Goal: Task Accomplishment & Management: Use online tool/utility

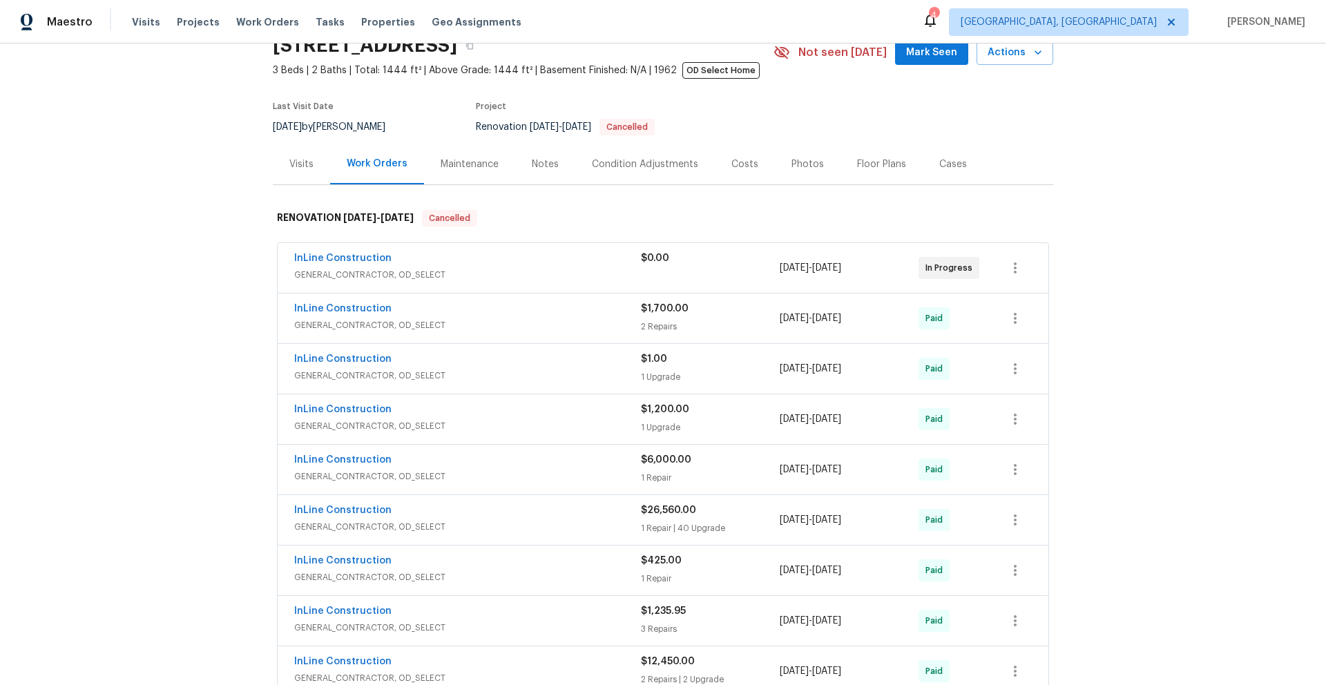
scroll to position [95, 0]
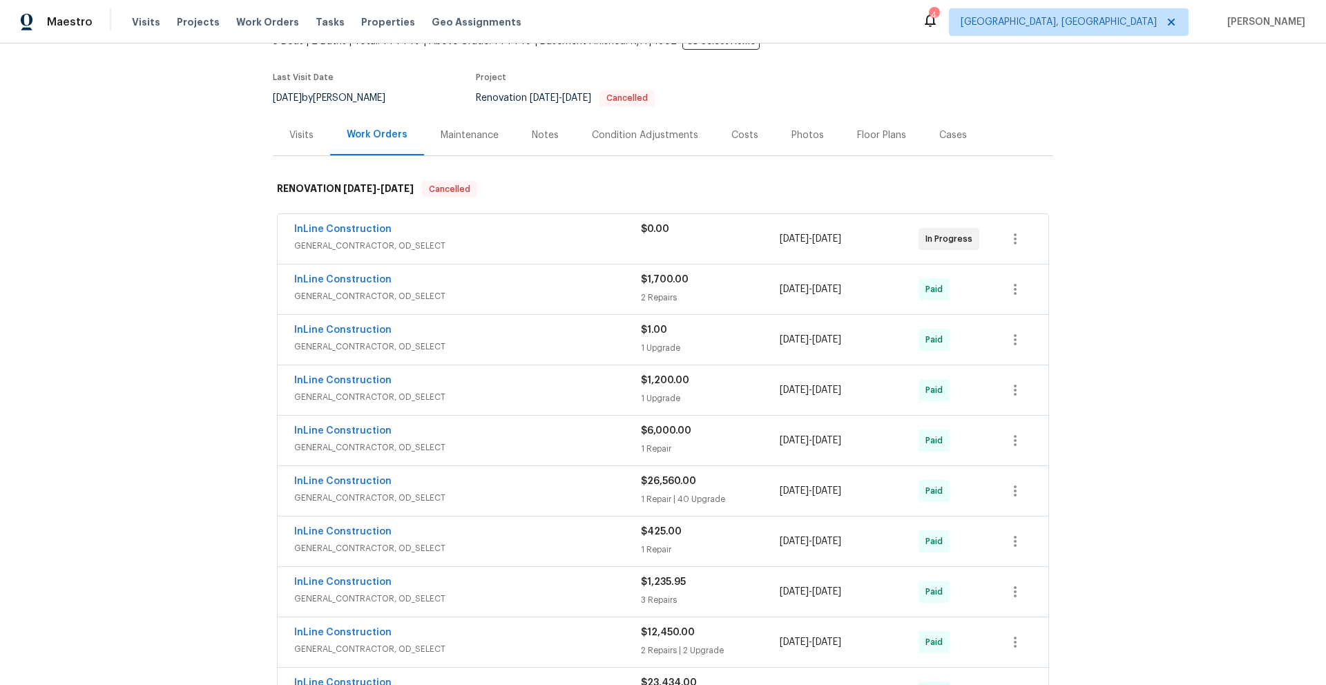
click at [527, 443] on span "GENERAL_CONTRACTOR, OD_SELECT" at bounding box center [467, 448] width 347 height 14
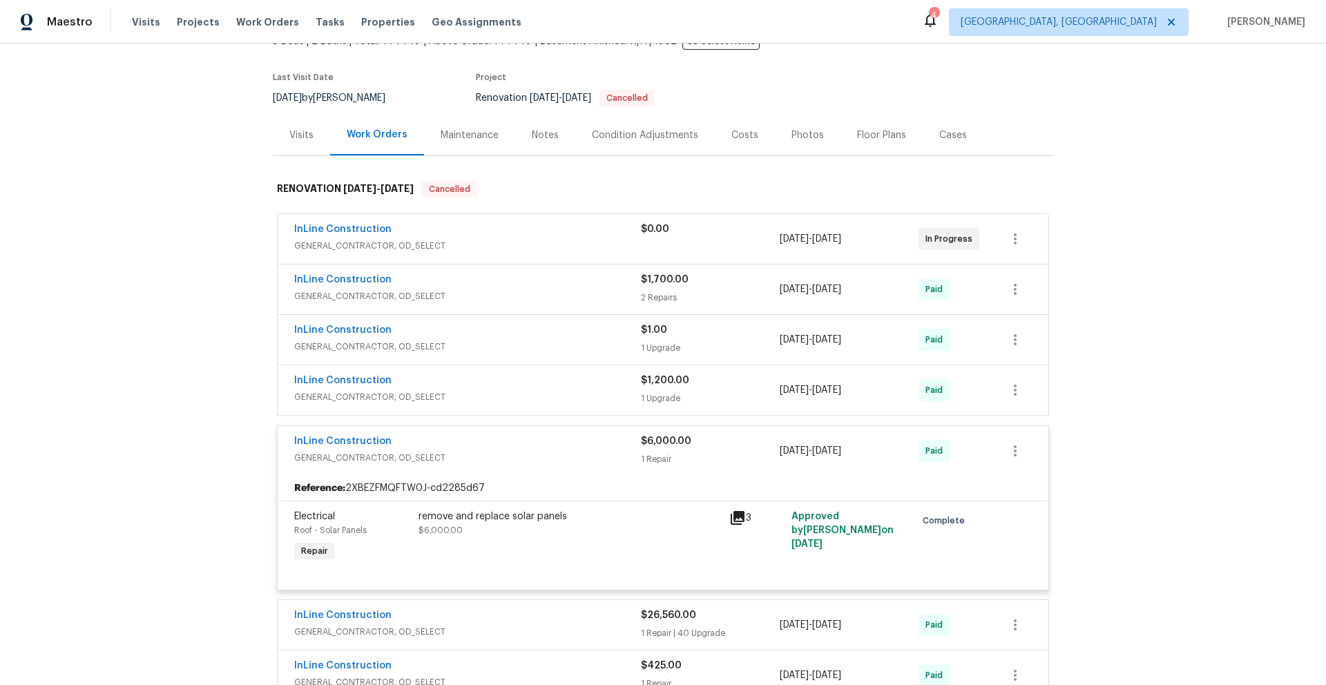
click at [531, 375] on div "InLine Construction" at bounding box center [467, 382] width 347 height 17
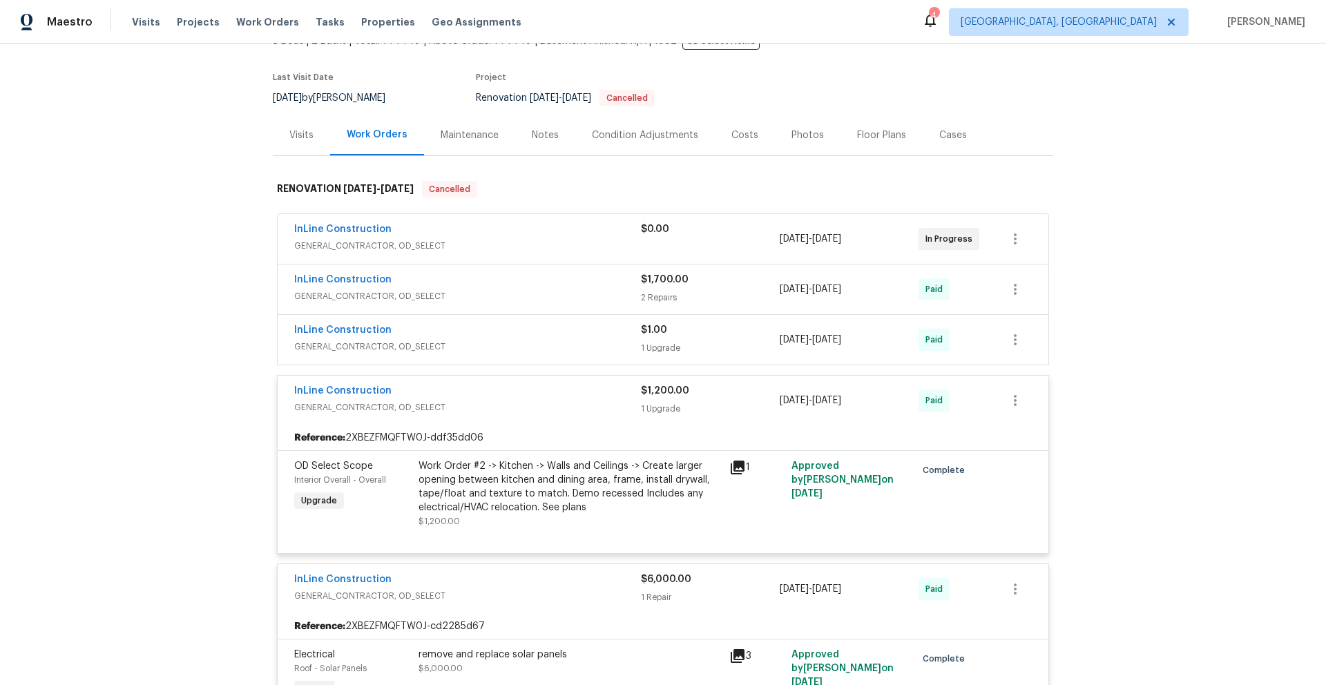
click at [548, 285] on div "InLine Construction" at bounding box center [467, 281] width 347 height 17
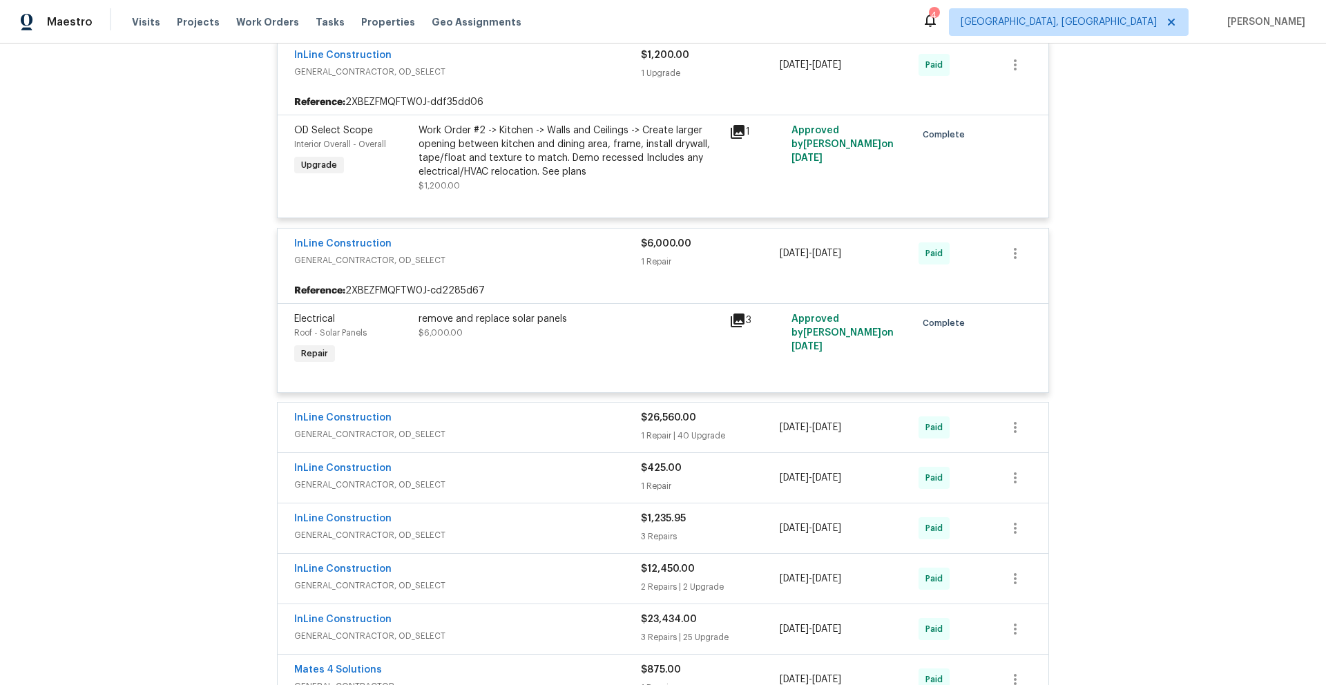
scroll to position [789, 0]
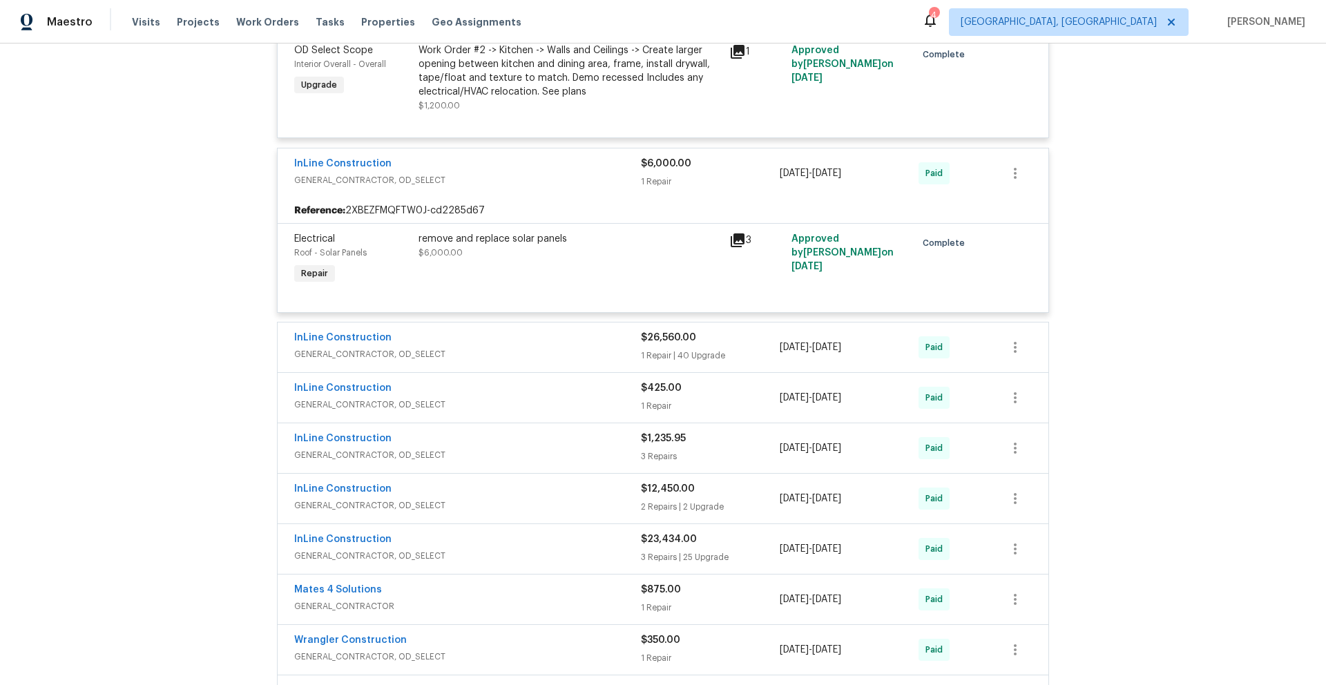
click at [564, 349] on span "GENERAL_CONTRACTOR, OD_SELECT" at bounding box center [467, 354] width 347 height 14
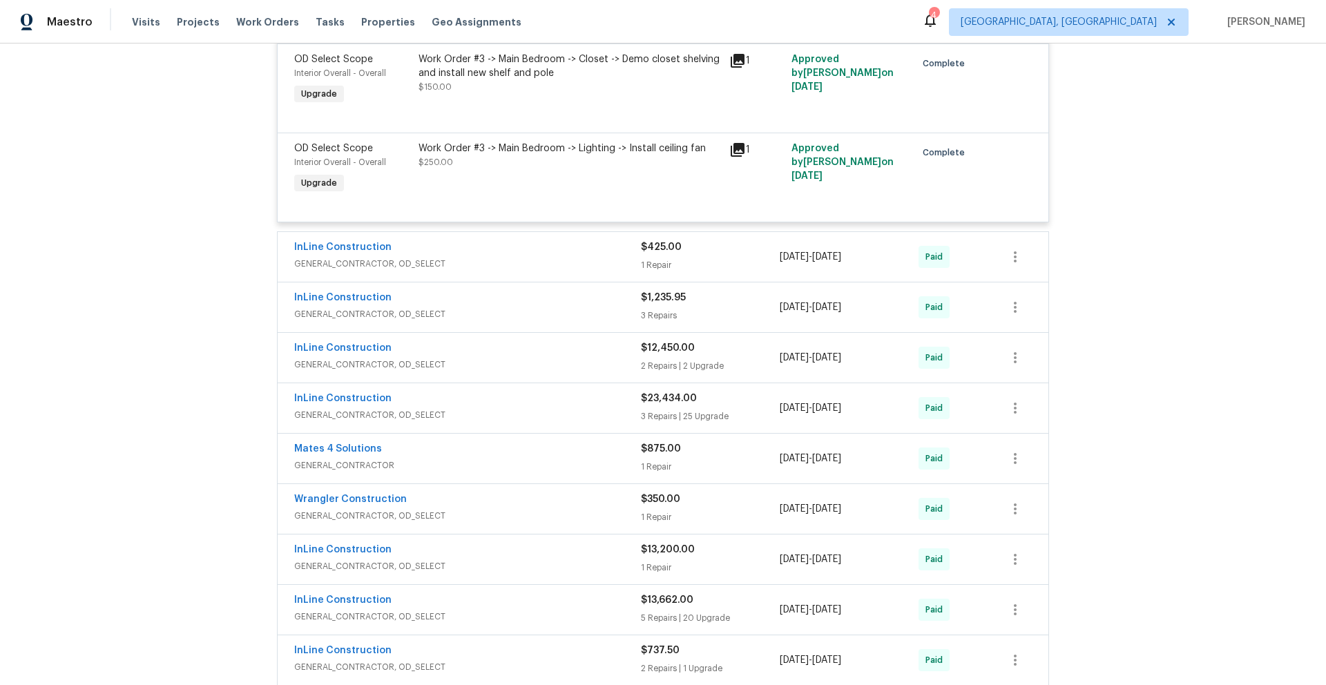
scroll to position [4718, 0]
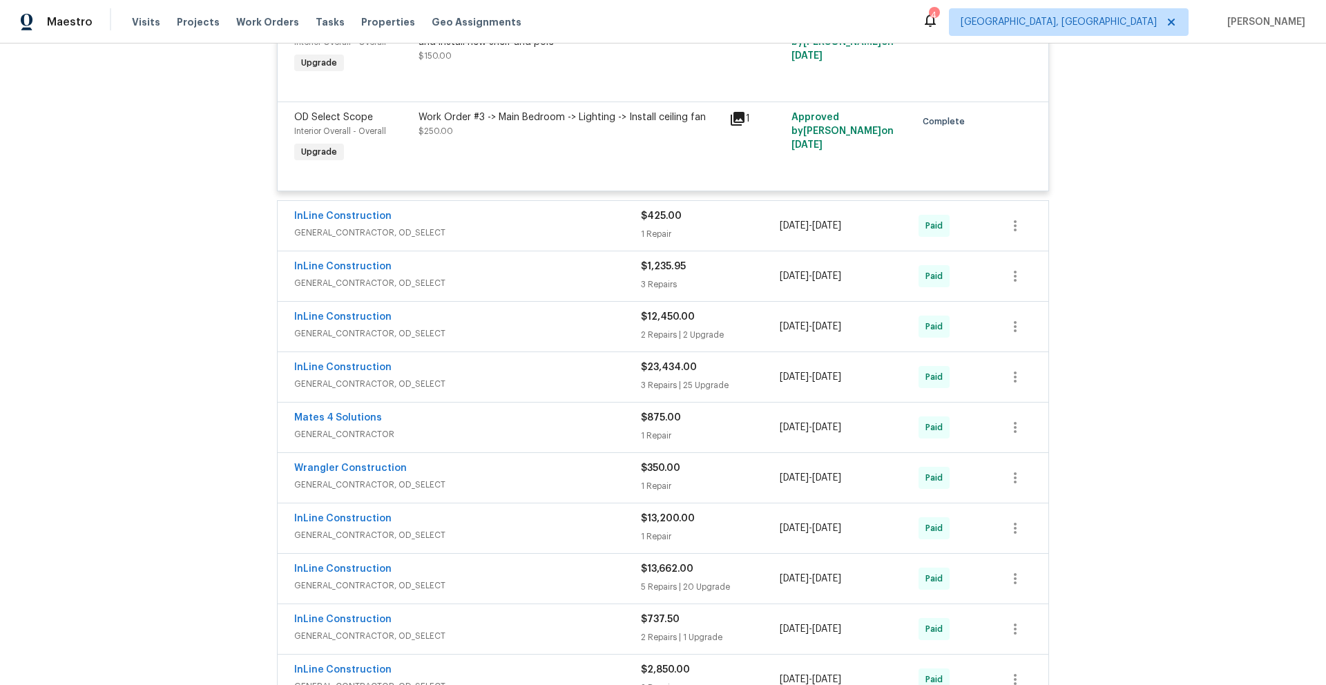
click at [541, 273] on div "InLine Construction" at bounding box center [467, 268] width 347 height 17
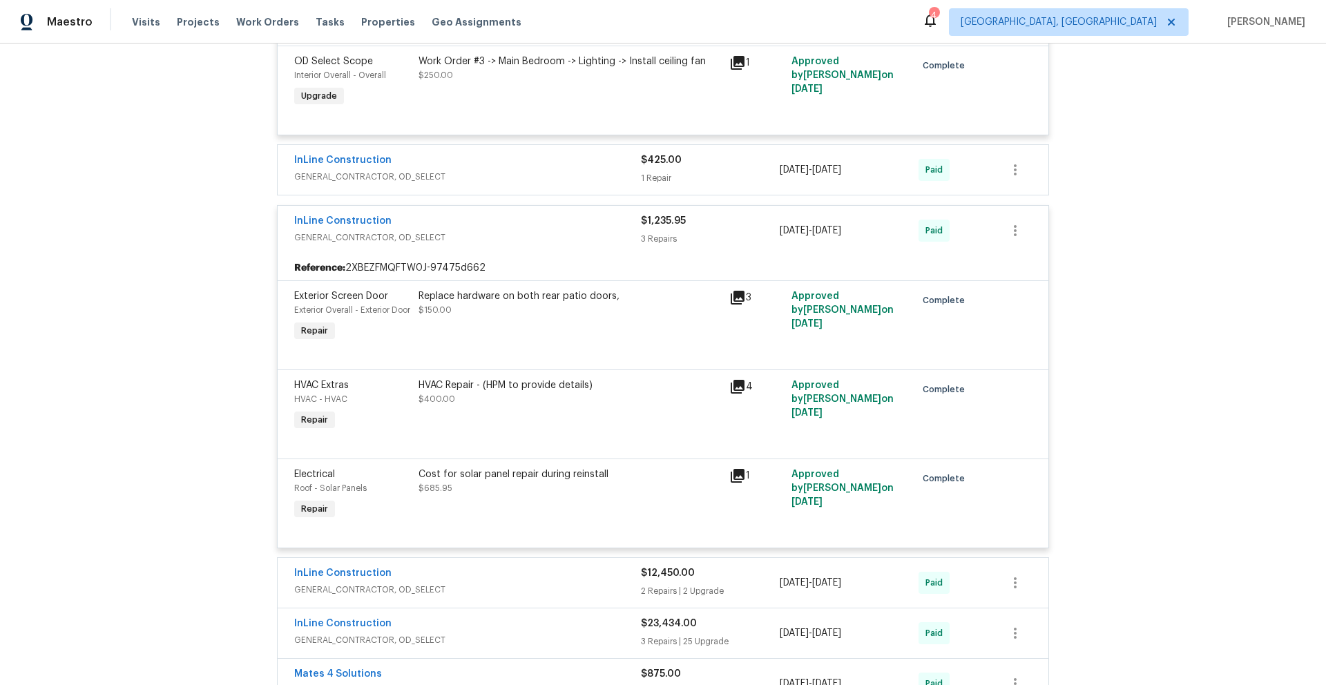
scroll to position [5031, 0]
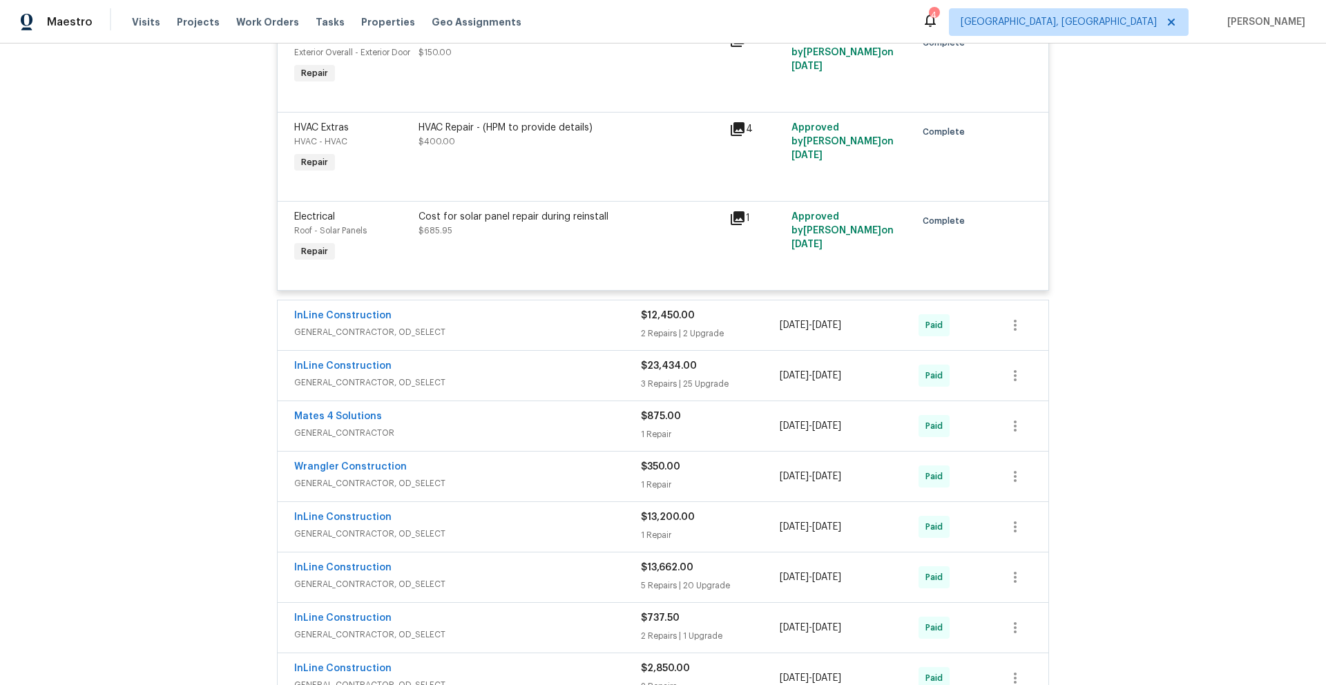
click at [565, 338] on span "GENERAL_CONTRACTOR, OD_SELECT" at bounding box center [467, 332] width 347 height 14
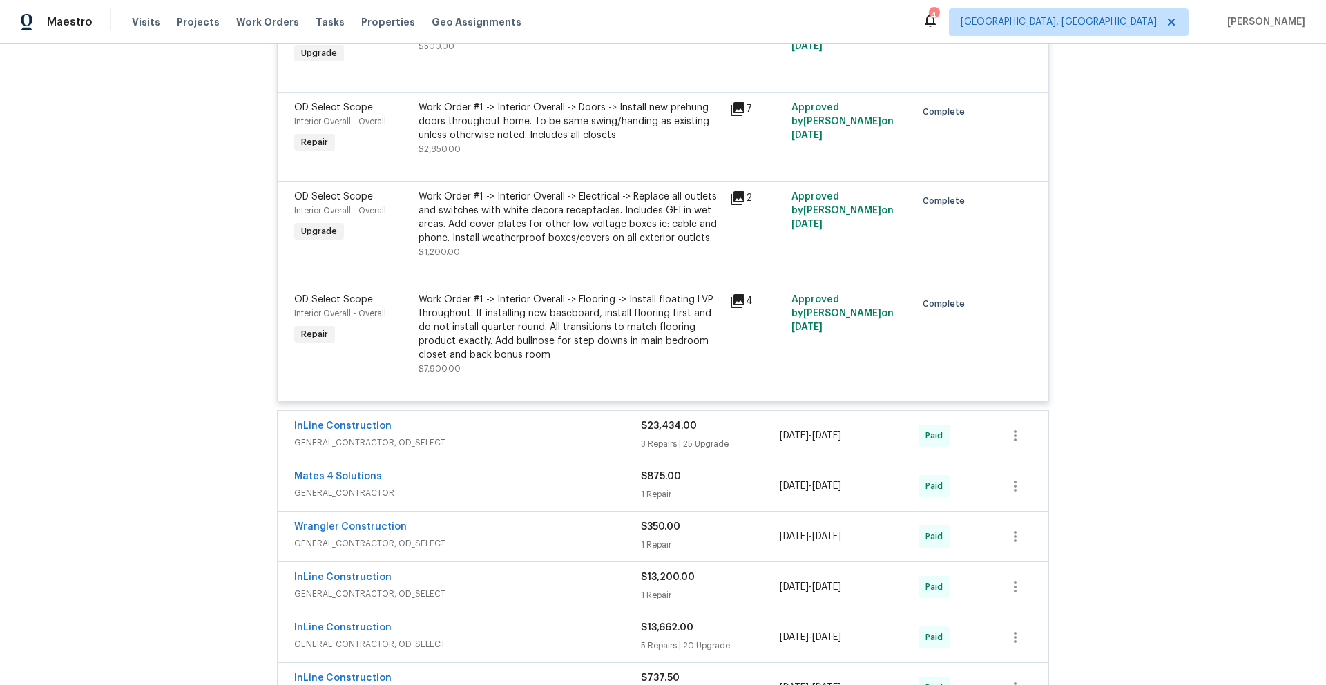
scroll to position [5409, 0]
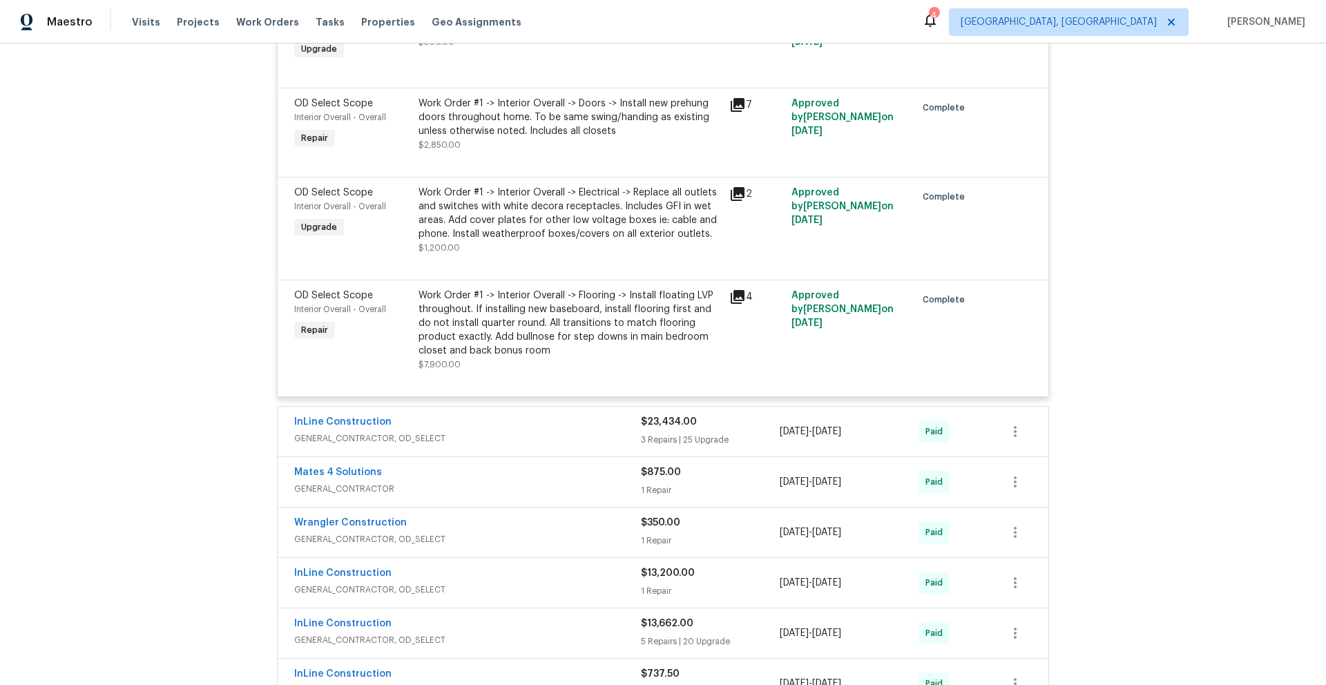
click at [546, 432] on div "InLine Construction" at bounding box center [467, 423] width 347 height 17
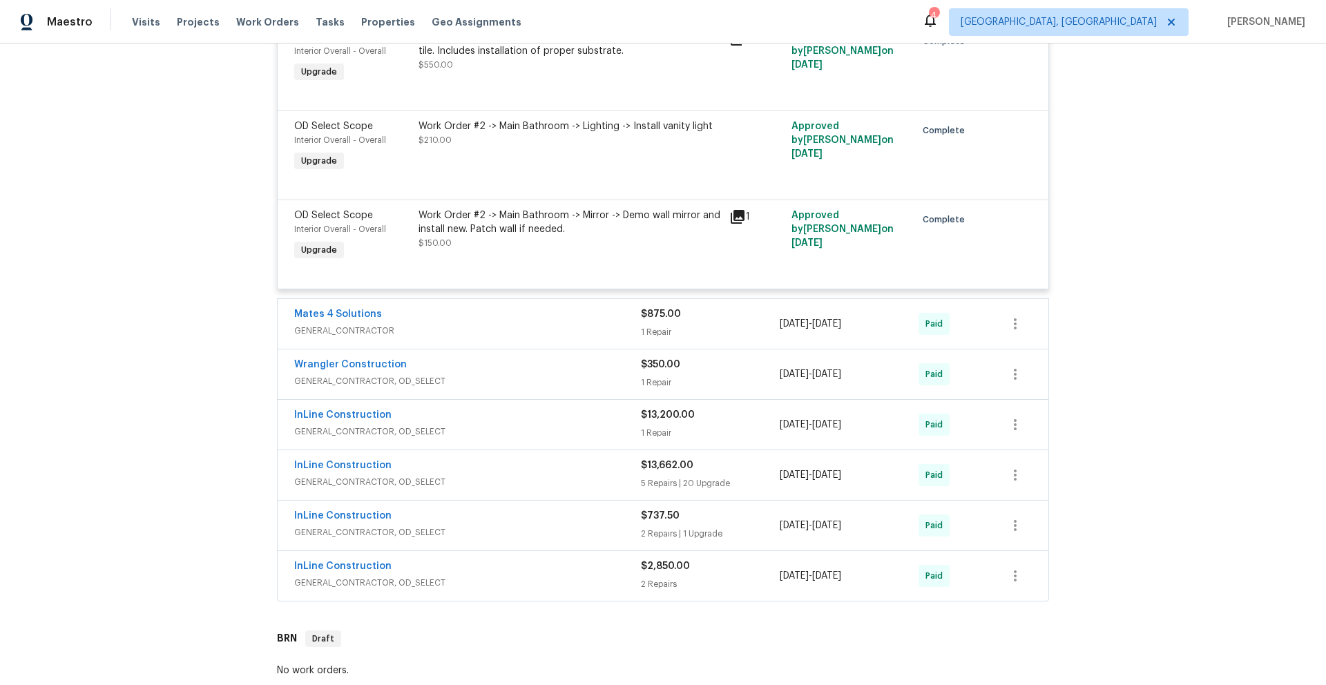
scroll to position [8222, 0]
click at [532, 424] on div "InLine Construction" at bounding box center [467, 415] width 347 height 17
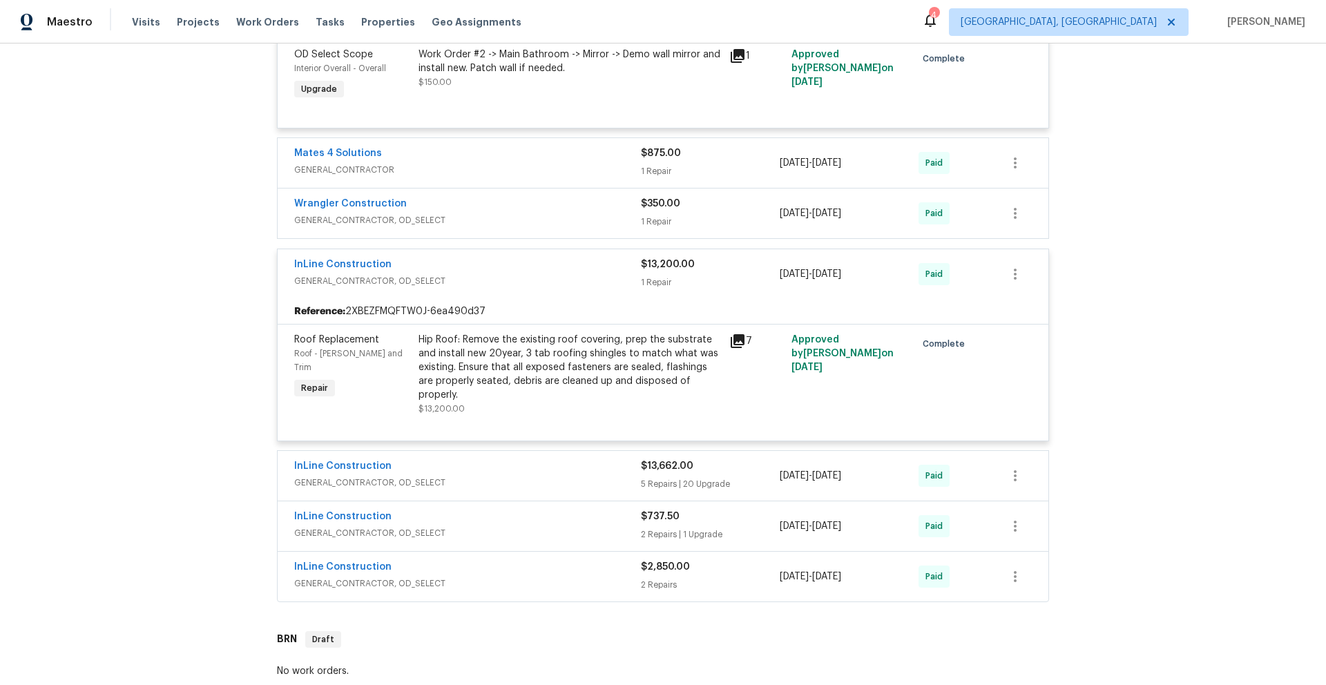
scroll to position [8441, 0]
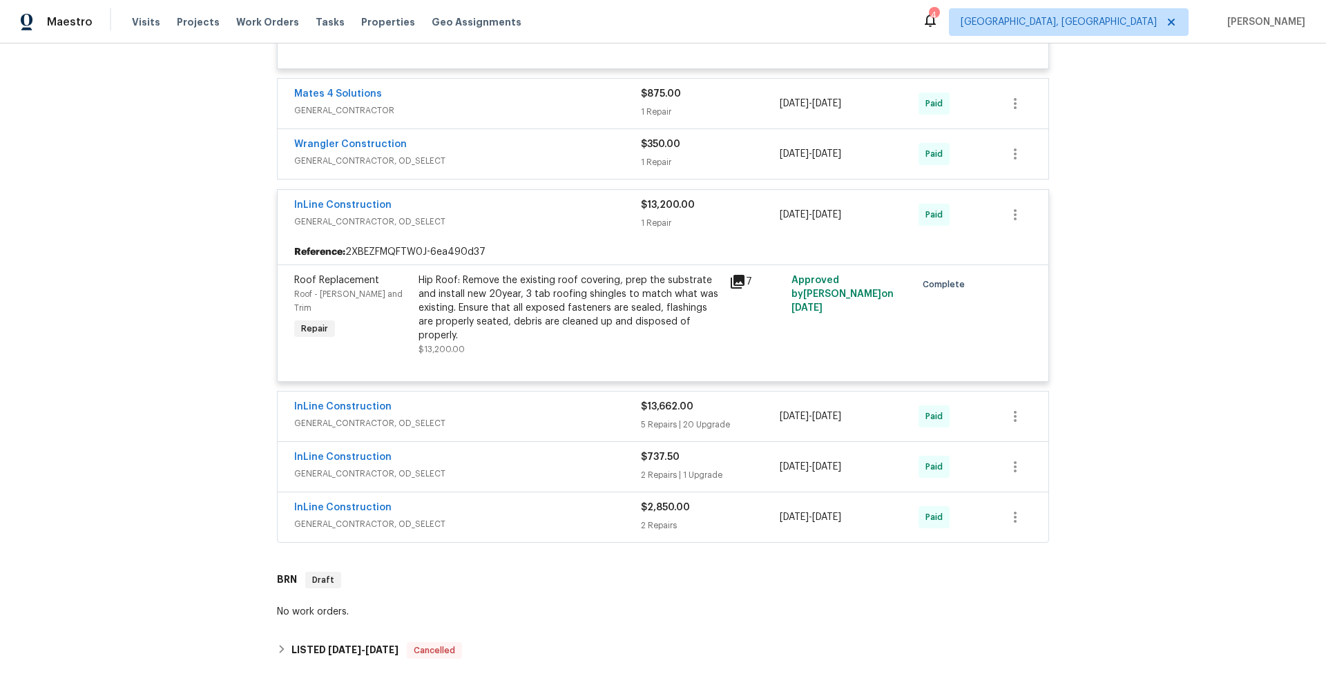
click at [555, 404] on div "InLine Construction" at bounding box center [467, 408] width 347 height 17
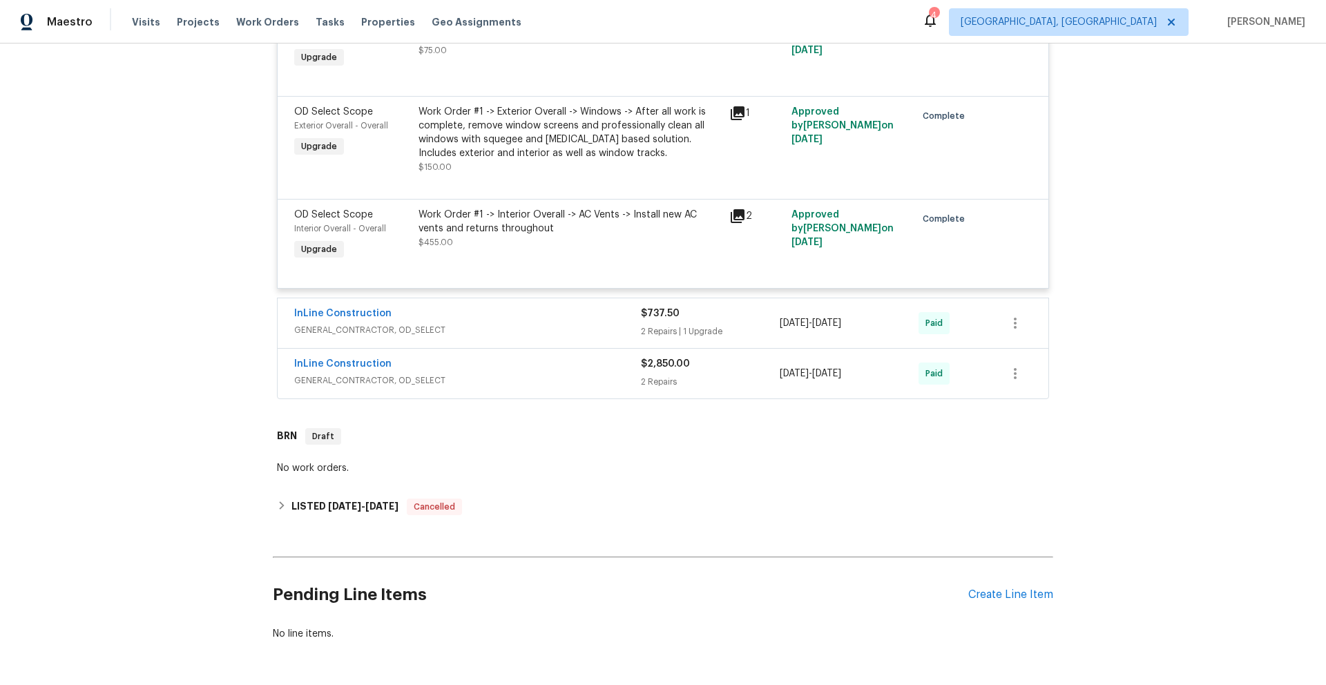
scroll to position [10867, 0]
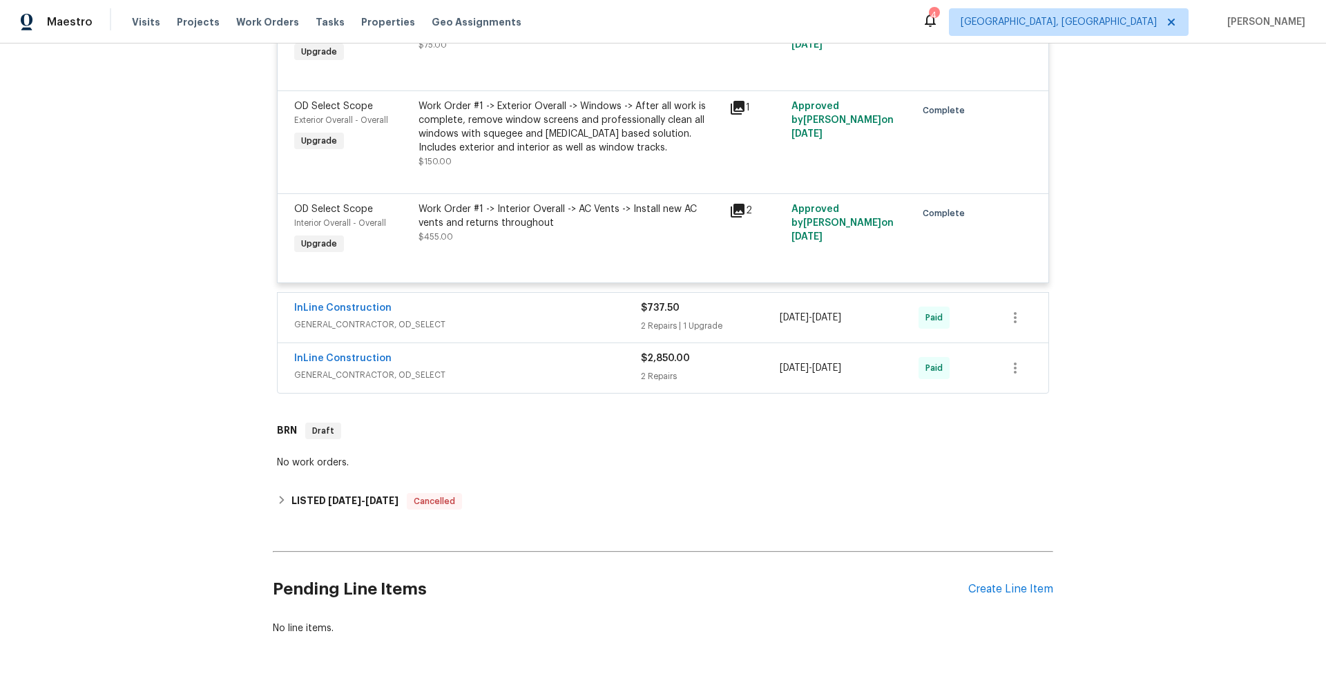
click at [516, 362] on div "InLine Construction" at bounding box center [467, 360] width 347 height 17
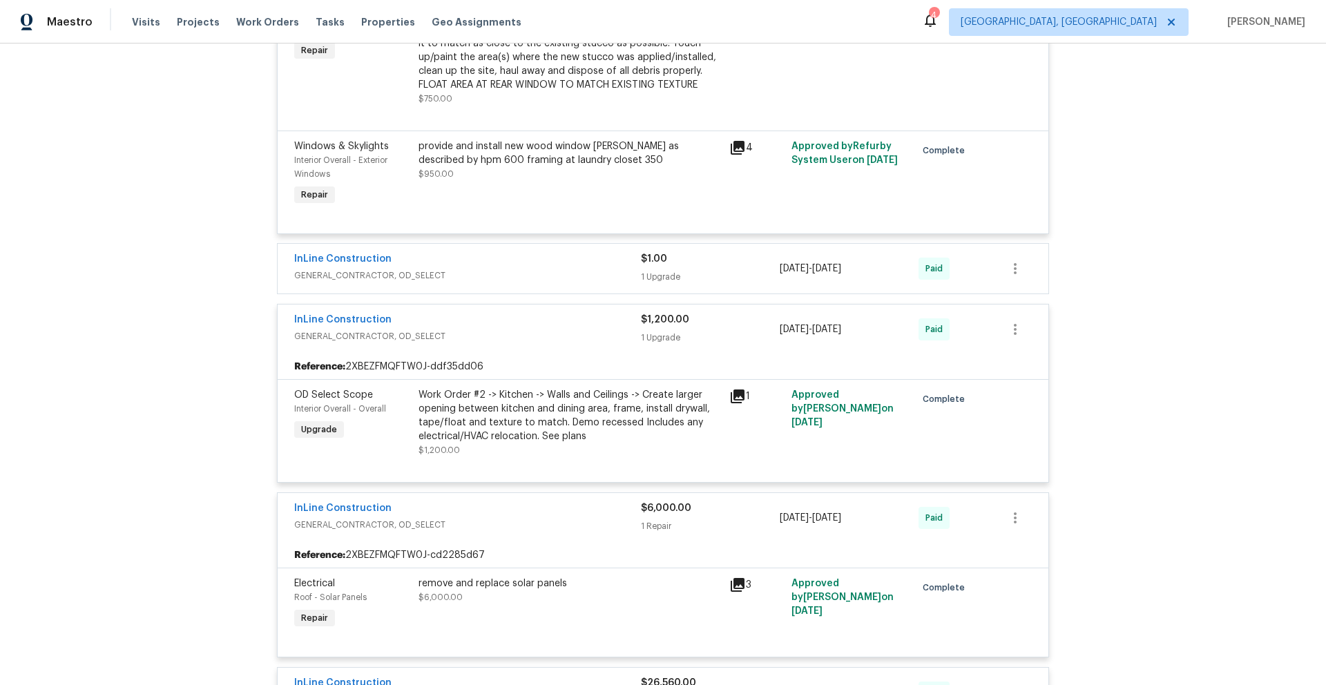
scroll to position [0, 0]
